Goal: Task Accomplishment & Management: Manage account settings

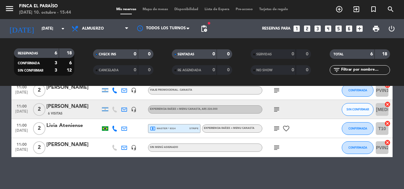
scroll to position [22, 0]
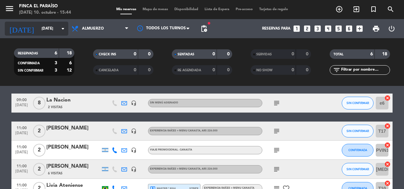
click at [39, 29] on input "[DATE]" at bounding box center [63, 28] width 50 height 11
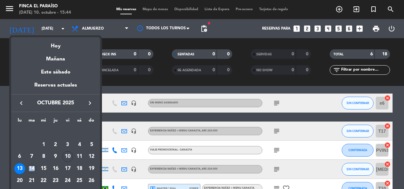
drag, startPoint x: 34, startPoint y: 162, endPoint x: 33, endPoint y: 168, distance: 5.8
click at [33, 168] on td "14" at bounding box center [32, 168] width 12 height 12
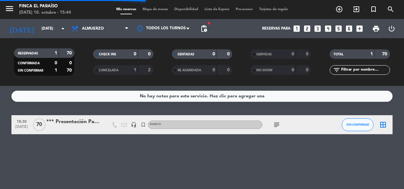
scroll to position [0, 0]
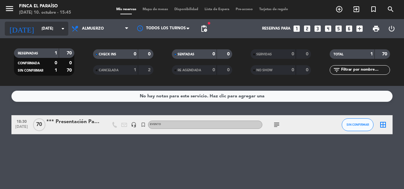
click at [44, 30] on input "[DATE]" at bounding box center [63, 28] width 50 height 11
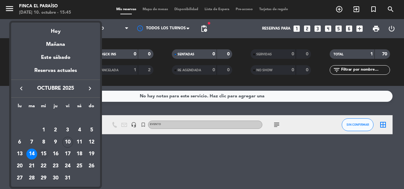
click at [43, 152] on div "15" at bounding box center [43, 153] width 11 height 11
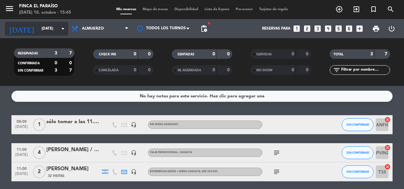
click at [39, 27] on input "[DATE]" at bounding box center [63, 28] width 50 height 11
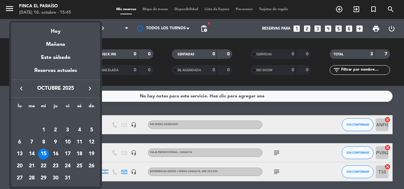
click at [56, 152] on div "16" at bounding box center [55, 153] width 11 height 11
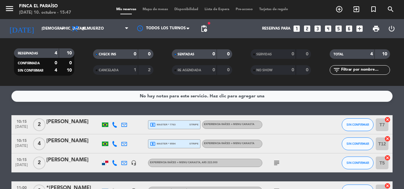
scroll to position [43, 0]
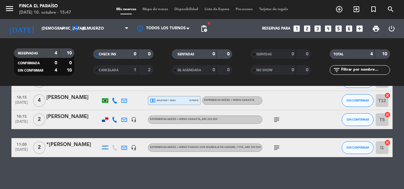
click at [71, 146] on div "*[PERSON_NAME]" at bounding box center [73, 144] width 54 height 8
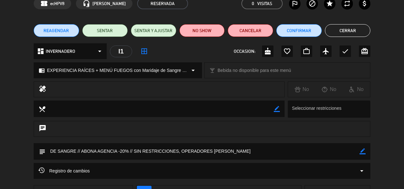
scroll to position [0, 0]
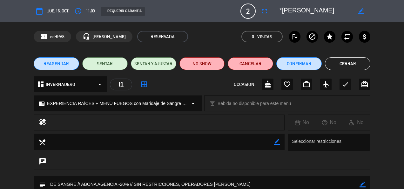
click at [344, 61] on button "Cerrar" at bounding box center [347, 63] width 45 height 13
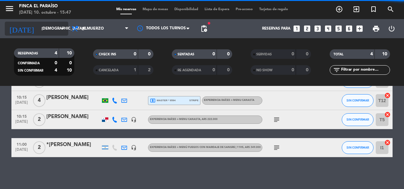
click at [58, 32] on input "[DEMOGRAPHIC_DATA][DATE]" at bounding box center [63, 28] width 50 height 11
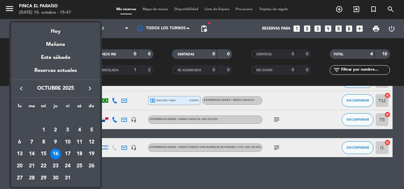
click at [68, 155] on div "17" at bounding box center [67, 153] width 11 height 11
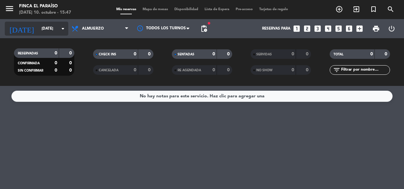
click at [43, 29] on input "[DATE]" at bounding box center [63, 28] width 50 height 11
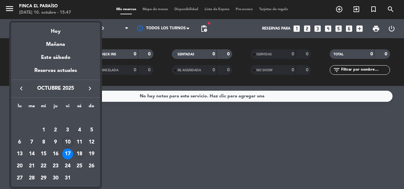
click at [74, 149] on td "18" at bounding box center [80, 154] width 12 height 12
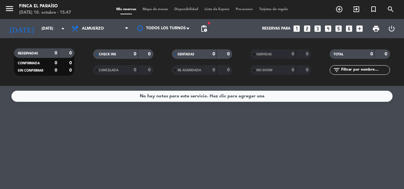
type input "[DATE]"
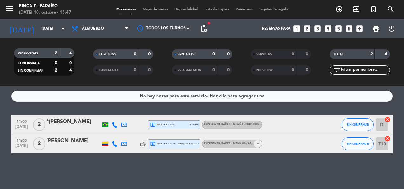
click at [83, 142] on div "[PERSON_NAME]" at bounding box center [73, 140] width 54 height 8
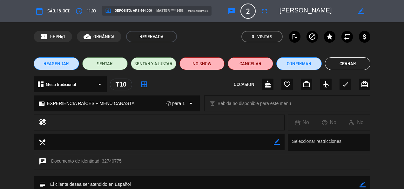
click at [334, 55] on div "REAGENDAR SENTAR SENTAR Y AJUSTAR NO SHOW Cancelar Confirmar Cerrar" at bounding box center [202, 63] width 404 height 25
click at [333, 60] on button "Cerrar" at bounding box center [347, 63] width 45 height 13
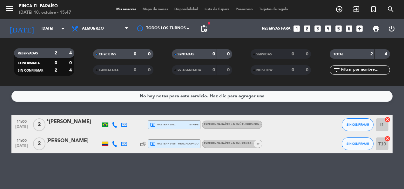
click at [114, 143] on icon at bounding box center [115, 144] width 6 height 6
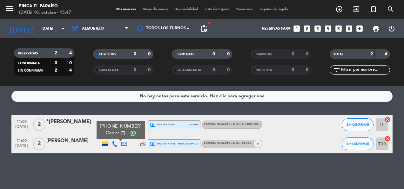
click at [114, 133] on button "Copiar content_paste" at bounding box center [115, 133] width 19 height 7
click at [85, 147] on div at bounding box center [73, 147] width 54 height 5
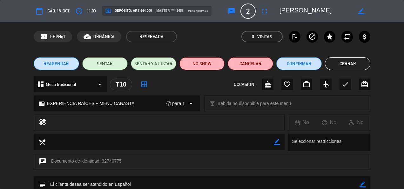
click at [363, 182] on icon "border_color" at bounding box center [362, 184] width 6 height 6
type textarea "NO TIENE WPP, SE ENVIA MAIL"
click at [364, 184] on icon at bounding box center [362, 184] width 6 height 6
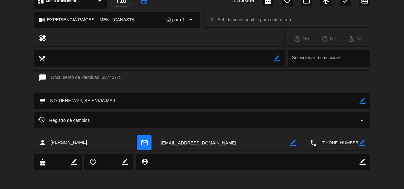
click at [207, 141] on textarea at bounding box center [223, 143] width 134 height 16
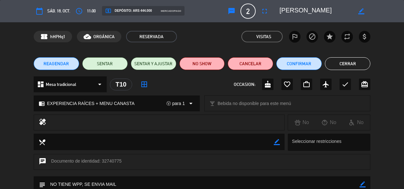
click at [338, 65] on button "Cerrar" at bounding box center [347, 63] width 45 height 13
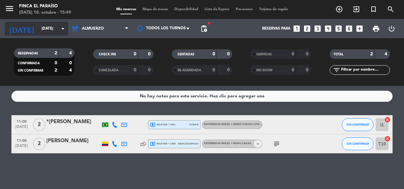
click at [38, 28] on input "[DATE]" at bounding box center [63, 28] width 50 height 11
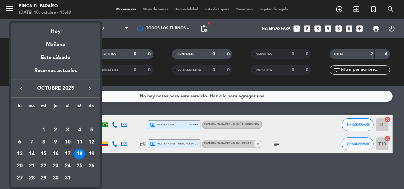
click at [91, 152] on div "19" at bounding box center [91, 153] width 11 height 11
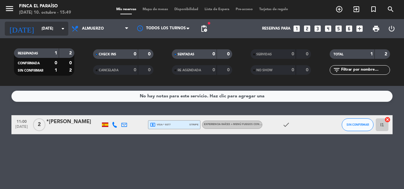
click at [41, 26] on input "[DATE]" at bounding box center [63, 28] width 50 height 11
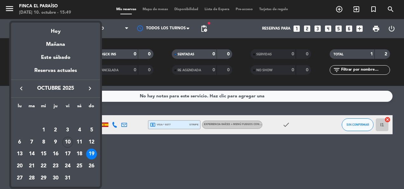
click at [243, 121] on div at bounding box center [202, 94] width 404 height 189
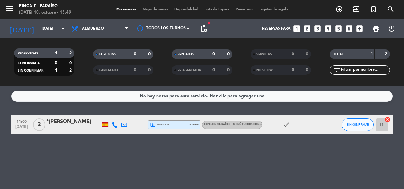
click at [243, 121] on div "EXPERIENCIA RAÍCES + MENÚ FUEGOS con Maridaje de Sangre | 11hs , ARS 349.000" at bounding box center [232, 124] width 60 height 8
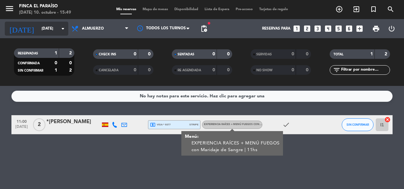
click at [49, 28] on input "[DATE]" at bounding box center [63, 28] width 50 height 11
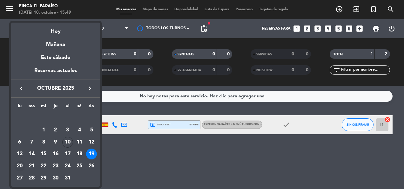
click at [20, 164] on div "20" at bounding box center [19, 165] width 11 height 11
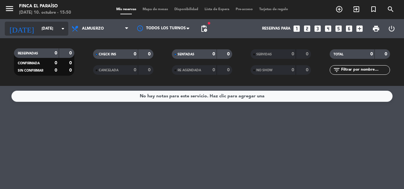
click at [38, 29] on input "[DATE]" at bounding box center [63, 28] width 50 height 11
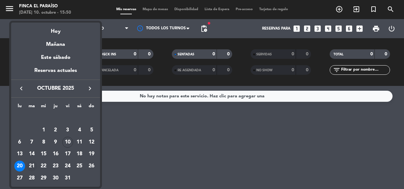
click at [31, 165] on div "21" at bounding box center [31, 165] width 11 height 11
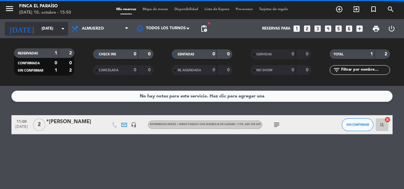
click at [38, 27] on input "[DATE]" at bounding box center [63, 28] width 50 height 11
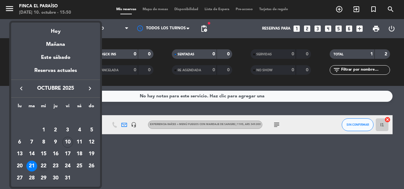
click at [38, 164] on div "22" at bounding box center [43, 165] width 11 height 11
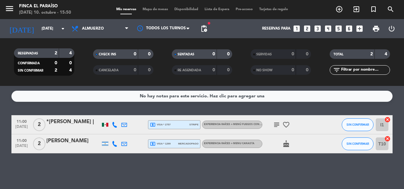
click at [237, 116] on div "11:00 [DATE] 2 *[PERSON_NAME] | local_atm visa * 2757 stripe EXPERIENCIA RAÍCES…" at bounding box center [201, 124] width 381 height 19
click at [229, 128] on div "EXPERIENCIA RAÍCES + MENÚ FUEGOS con Maridaje de Sangre | 11hs , ARS 349.000" at bounding box center [232, 124] width 60 height 8
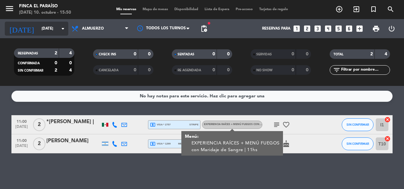
click at [51, 30] on input "[DATE]" at bounding box center [63, 28] width 50 height 11
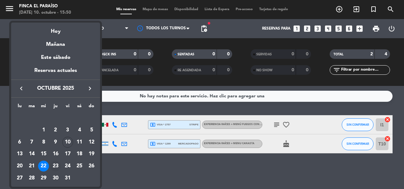
click at [55, 166] on div "23" at bounding box center [55, 165] width 11 height 11
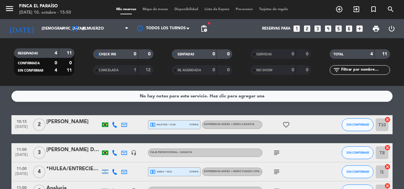
click at [233, 171] on span "EXPERIENCIA RAÍCES + MENÚ FUEGOS con Maridaje de Sangre | 11hs" at bounding box center [251, 171] width 94 height 3
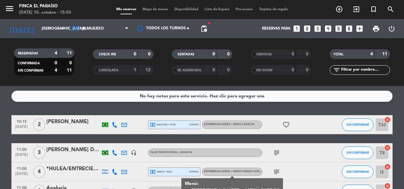
scroll to position [43, 0]
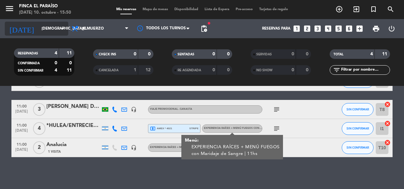
click at [49, 23] on input "[DEMOGRAPHIC_DATA][DATE]" at bounding box center [63, 28] width 50 height 11
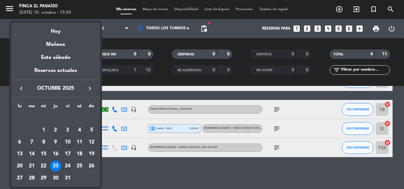
click at [69, 163] on div "24" at bounding box center [67, 165] width 11 height 11
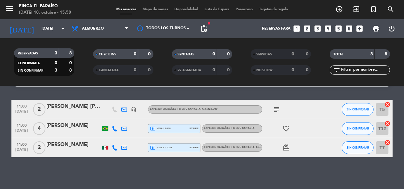
scroll to position [0, 0]
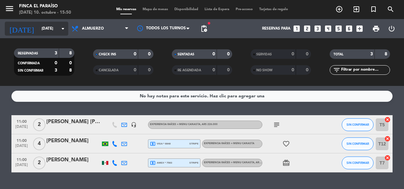
click at [43, 27] on input "[DATE]" at bounding box center [63, 28] width 50 height 11
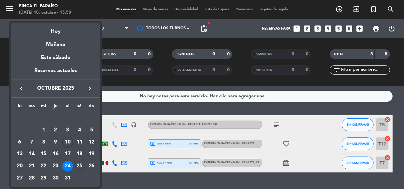
click at [79, 163] on div "25" at bounding box center [79, 165] width 11 height 11
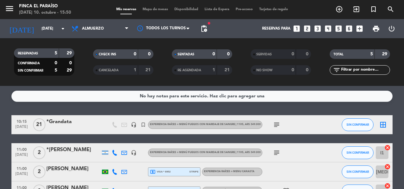
click at [71, 126] on div at bounding box center [73, 128] width 54 height 5
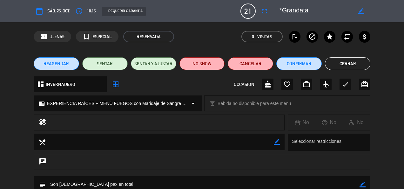
click at [342, 64] on button "Cerrar" at bounding box center [347, 63] width 45 height 13
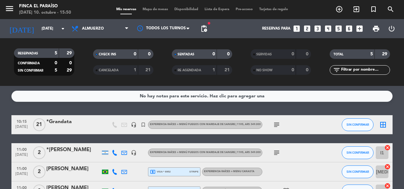
click at [86, 131] on div "10:15 [DATE] *Grandata headset_mic turned_in_not EXPERIENCIA RAÍCES + MENÚ FUEG…" at bounding box center [201, 124] width 381 height 19
click at [86, 117] on div "10:15 [DATE] *Grandata headset_mic turned_in_not EXPERIENCIA RAÍCES + MENÚ FUEG…" at bounding box center [201, 124] width 381 height 19
click at [56, 121] on div "*Grandata" at bounding box center [73, 121] width 54 height 8
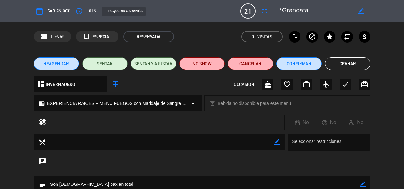
scroll to position [103, 0]
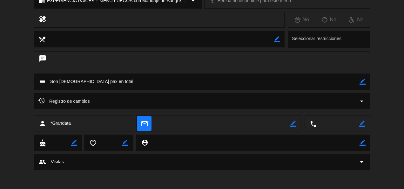
click at [96, 88] on textarea at bounding box center [202, 81] width 314 height 16
click at [88, 94] on div "Registro de cambios arrow_drop_down" at bounding box center [202, 101] width 336 height 16
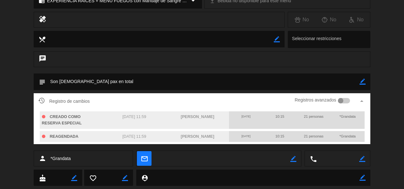
scroll to position [0, 0]
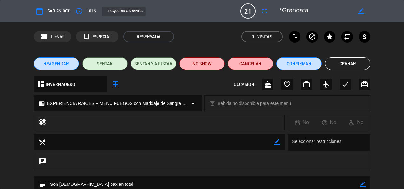
click at [364, 67] on button "Cerrar" at bounding box center [347, 63] width 45 height 13
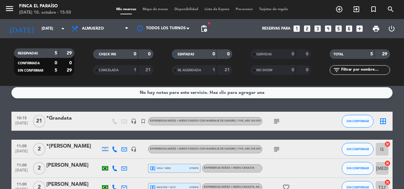
scroll to position [1, 0]
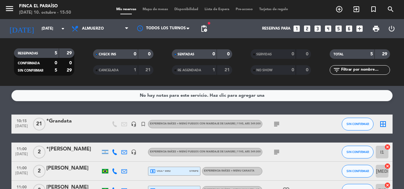
click at [83, 149] on div "*[PERSON_NAME]" at bounding box center [73, 149] width 54 height 8
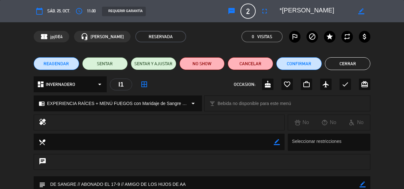
click at [344, 62] on button "Cerrar" at bounding box center [347, 63] width 45 height 13
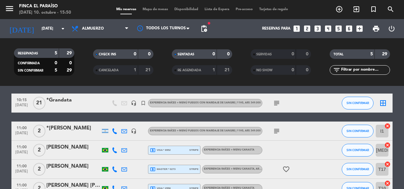
scroll to position [22, 0]
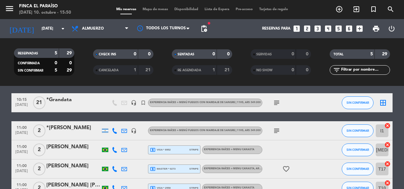
click at [77, 135] on div at bounding box center [73, 134] width 54 height 5
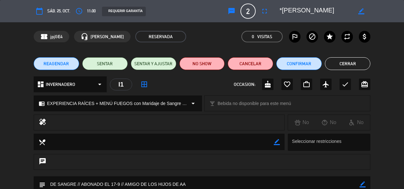
click at [349, 63] on button "Cerrar" at bounding box center [347, 63] width 45 height 13
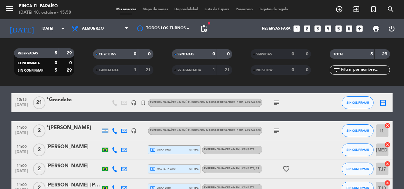
scroll to position [62, 0]
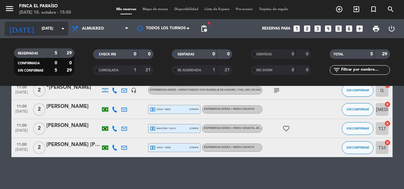
click at [39, 29] on input "[DATE]" at bounding box center [63, 28] width 50 height 11
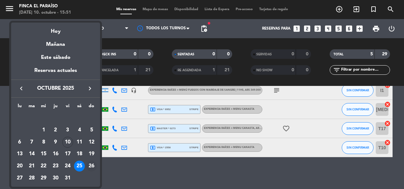
click at [90, 169] on div "26" at bounding box center [91, 165] width 11 height 11
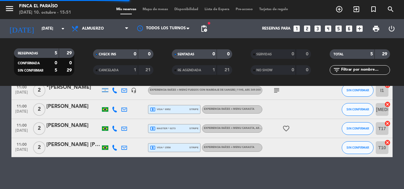
scroll to position [0, 0]
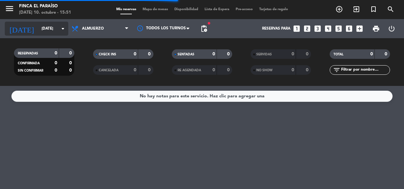
click at [43, 32] on input "[DATE]" at bounding box center [63, 28] width 50 height 11
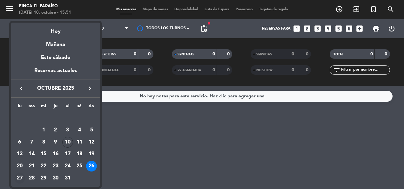
click at [19, 175] on div "27" at bounding box center [19, 177] width 11 height 11
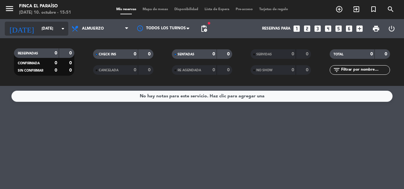
click at [43, 31] on input "[DATE]" at bounding box center [63, 28] width 50 height 11
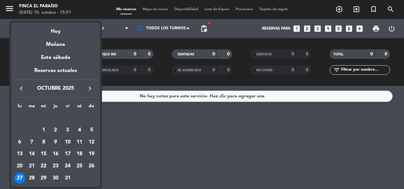
click at [34, 180] on div "28" at bounding box center [31, 177] width 11 height 11
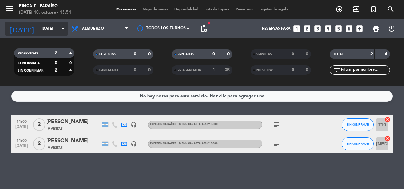
click at [40, 32] on input "[DATE]" at bounding box center [63, 28] width 50 height 11
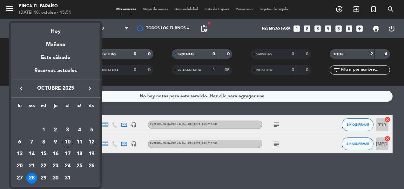
click at [48, 178] on div "29" at bounding box center [43, 177] width 11 height 11
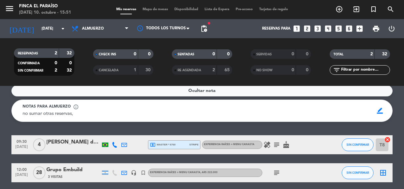
scroll to position [4, 0]
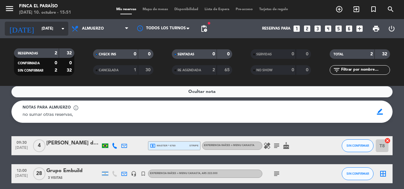
click at [48, 33] on input "[DATE]" at bounding box center [63, 28] width 50 height 11
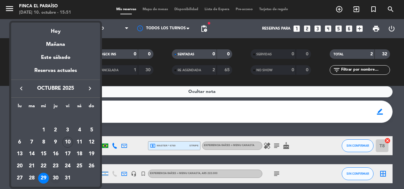
click at [57, 179] on div "30" at bounding box center [55, 177] width 11 height 11
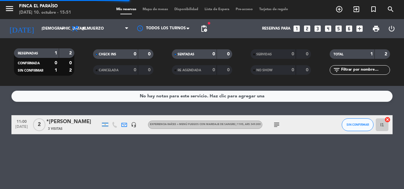
scroll to position [0, 0]
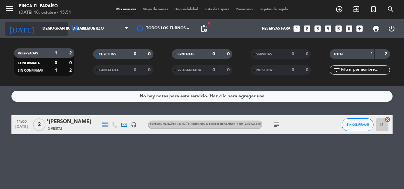
click at [38, 27] on input "[DEMOGRAPHIC_DATA][DATE]" at bounding box center [63, 28] width 50 height 11
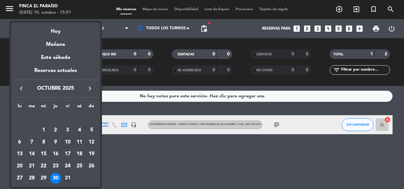
click at [68, 173] on div "31" at bounding box center [67, 177] width 11 height 11
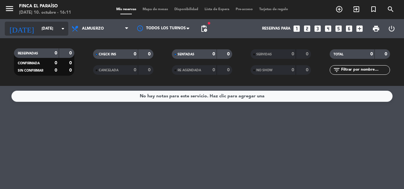
click at [40, 24] on input "[DATE]" at bounding box center [63, 28] width 50 height 11
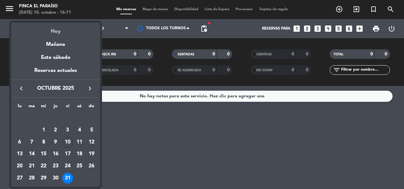
click at [53, 29] on div "Hoy" at bounding box center [55, 29] width 89 height 13
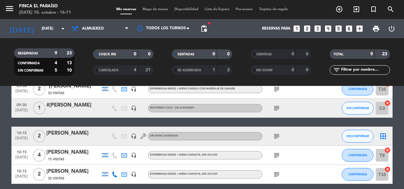
scroll to position [55, 0]
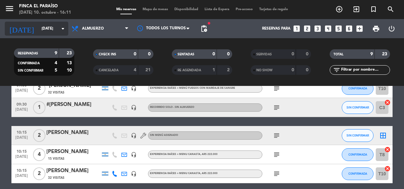
click at [43, 34] on div "[DATE] [DATE] arrow_drop_down" at bounding box center [36, 29] width 63 height 14
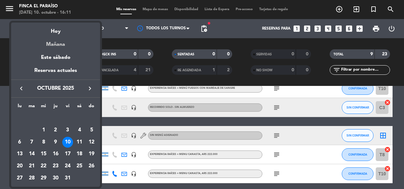
click at [57, 45] on div "Mañana" at bounding box center [55, 42] width 89 height 13
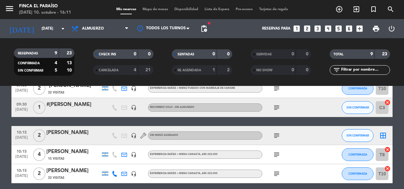
type input "[DATE]"
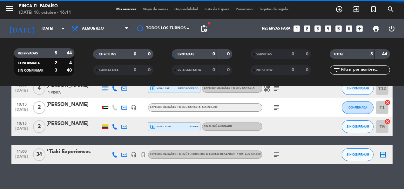
scroll to position [62, 0]
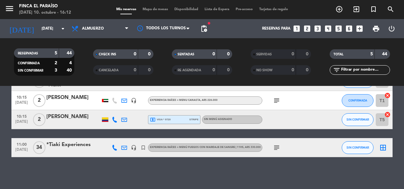
drag, startPoint x: 74, startPoint y: 155, endPoint x: 82, endPoint y: 150, distance: 9.3
click at [82, 150] on div "11:00 [DATE] *Tiaki Experiences headset_mic turned_in_not EXPERIENCIA RAÍCES + …" at bounding box center [201, 147] width 381 height 19
click at [82, 150] on div at bounding box center [73, 151] width 54 height 5
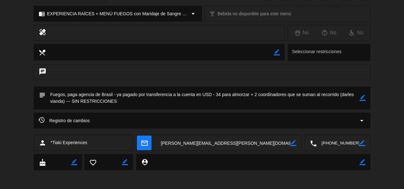
scroll to position [0, 0]
